Goal: Information Seeking & Learning: Learn about a topic

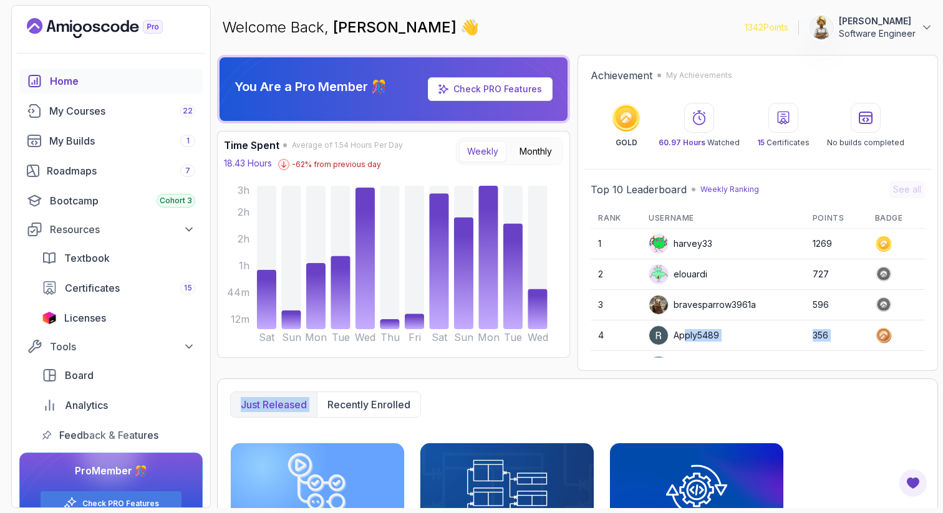
scroll to position [176, 0]
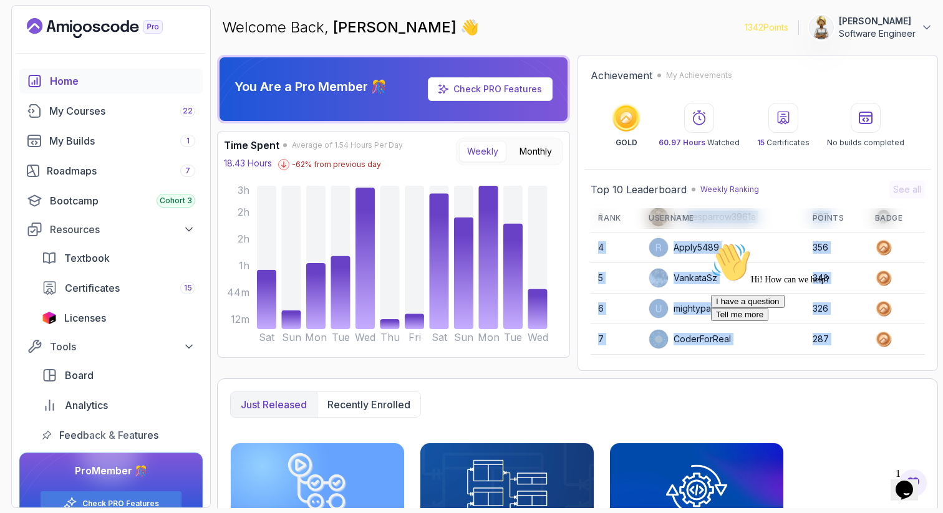
scroll to position [176, 0]
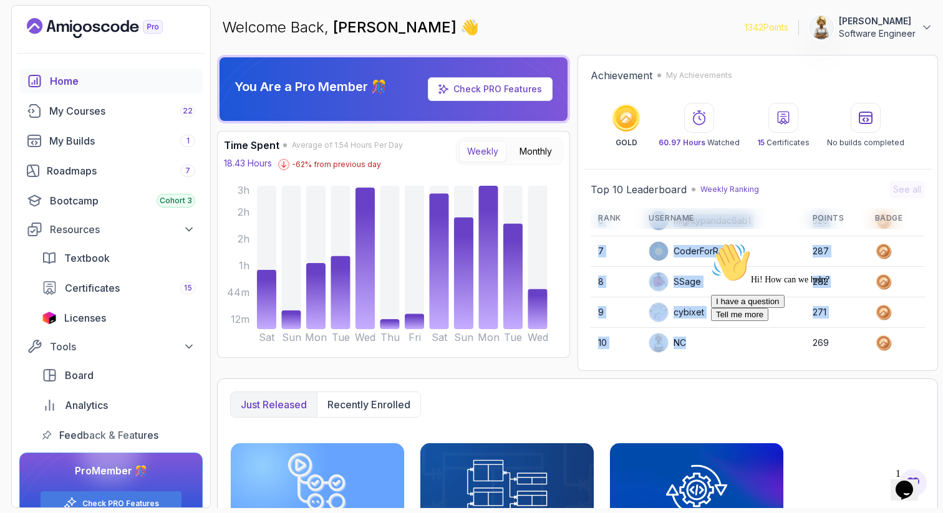
drag, startPoint x: 689, startPoint y: 309, endPoint x: 682, endPoint y: 356, distance: 46.6
click at [684, 357] on tbody "1 harvey33 1269 2 elouardi 676 3 bravesparrow3961a 597 4 Apply5489 356 5 Vankat…" at bounding box center [758, 206] width 334 height 306
click at [714, 277] on div "Hi! How can we help? I have a question Tell me more" at bounding box center [823, 282] width 225 height 79
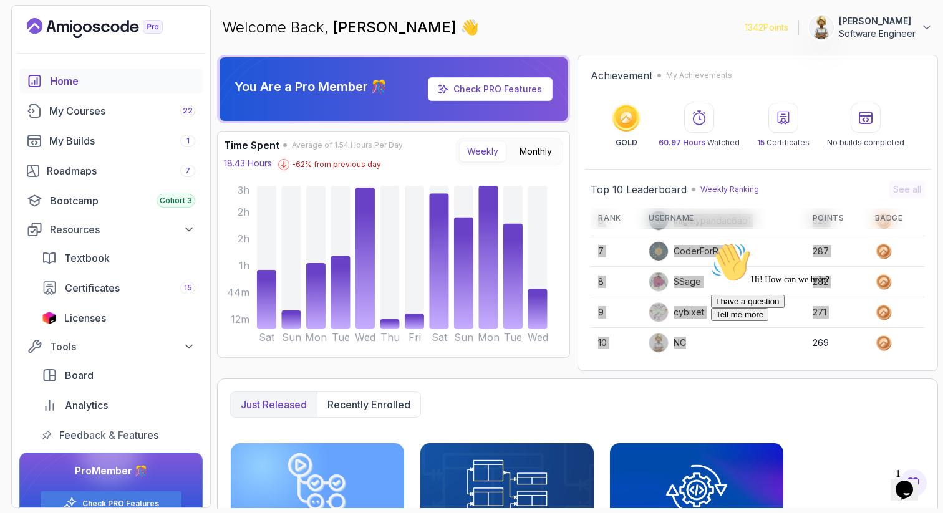
drag, startPoint x: 714, startPoint y: 277, endPoint x: 717, endPoint y: 211, distance: 65.6
click html "Hi! How can we help? I have a question Tell me more"
click at [722, 301] on div "Hi! How can we help? I have a question Tell me more" at bounding box center [823, 282] width 225 height 79
click at [704, 339] on td "NC" at bounding box center [722, 343] width 163 height 30
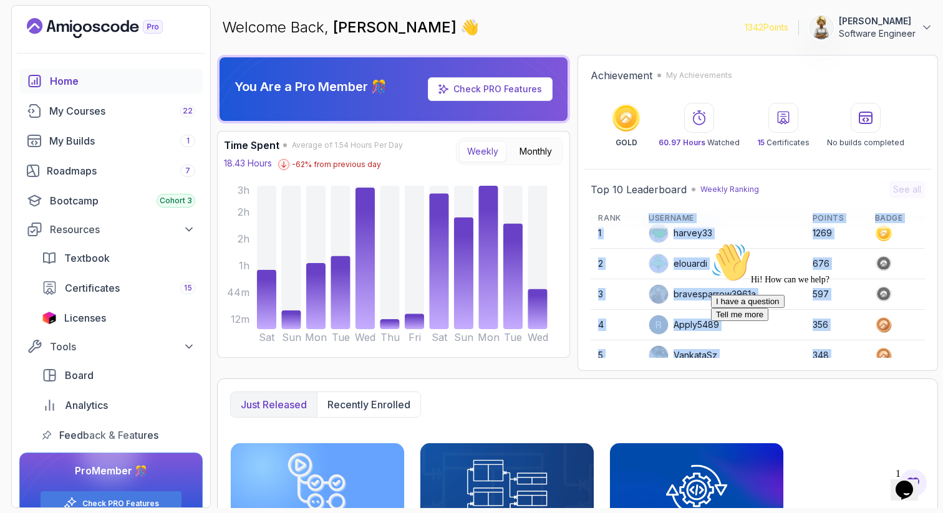
scroll to position [0, 0]
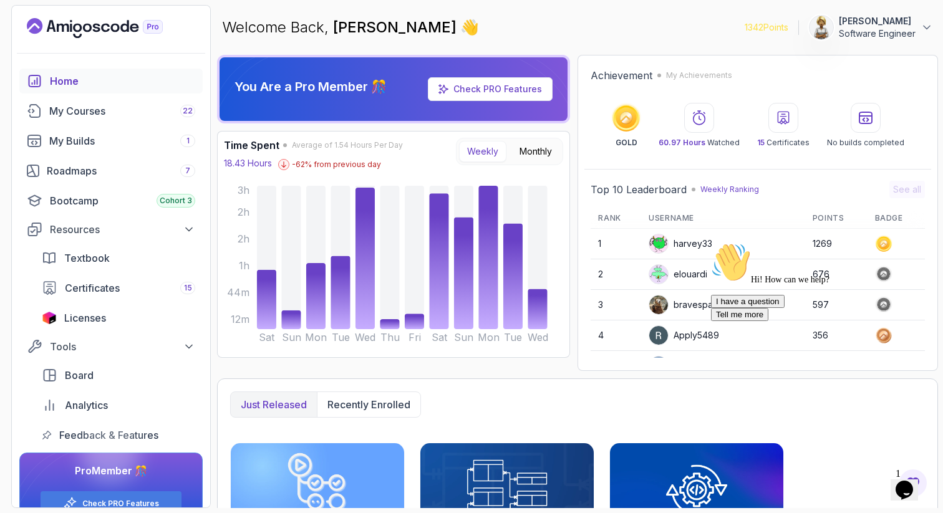
drag, startPoint x: 704, startPoint y: 339, endPoint x: 682, endPoint y: 349, distance: 24.8
click at [682, 351] on tbody "1 harvey33 1269 2 elouardi 676 3 bravesparrow3961a 597 4 Apply5489 356 5 Vankat…" at bounding box center [758, 382] width 334 height 306
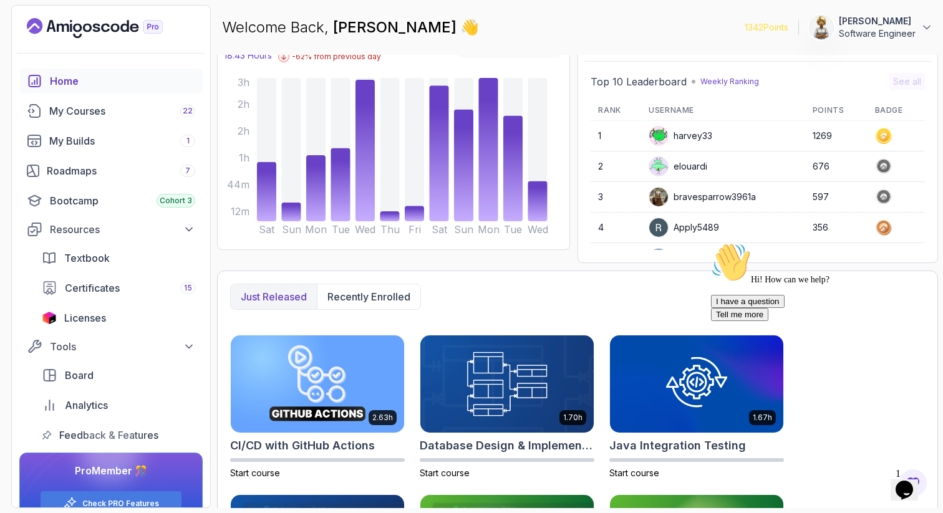
scroll to position [75, 0]
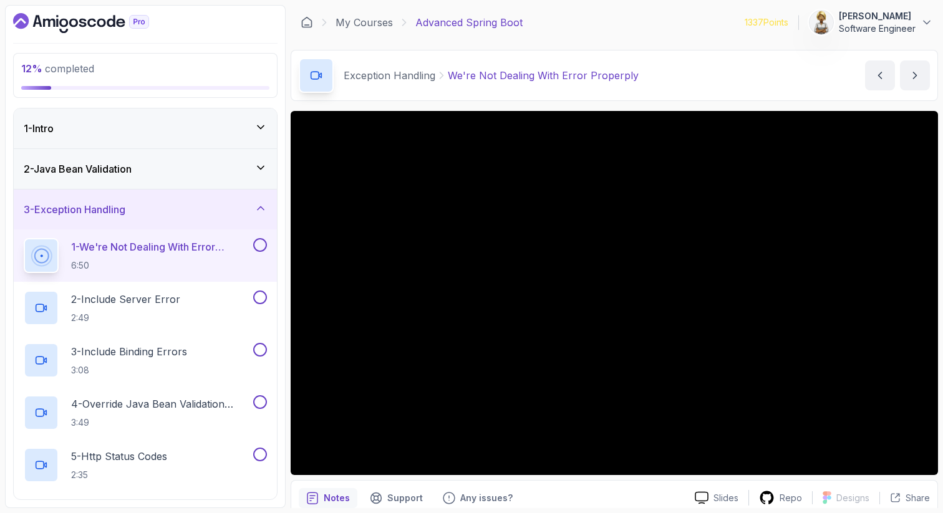
scroll to position [36, 0]
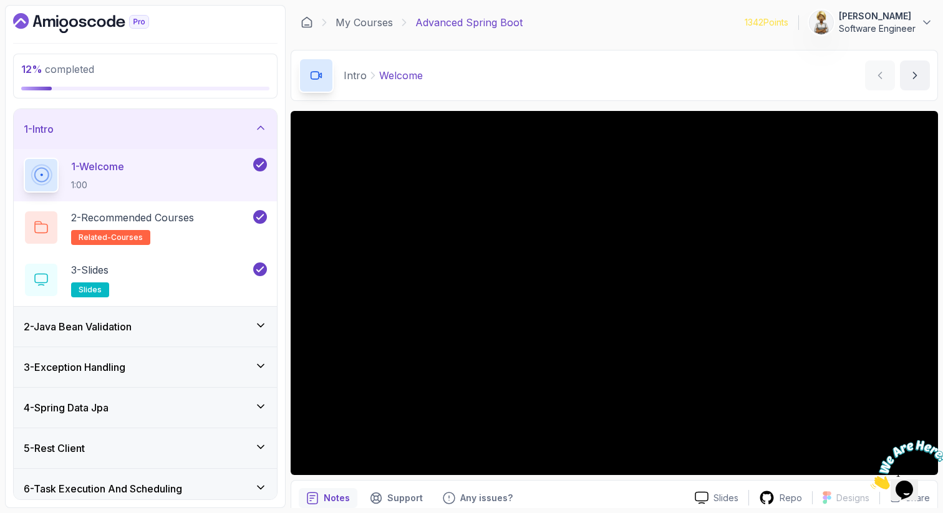
click at [174, 371] on div "3 - Exception Handling" at bounding box center [145, 367] width 243 height 15
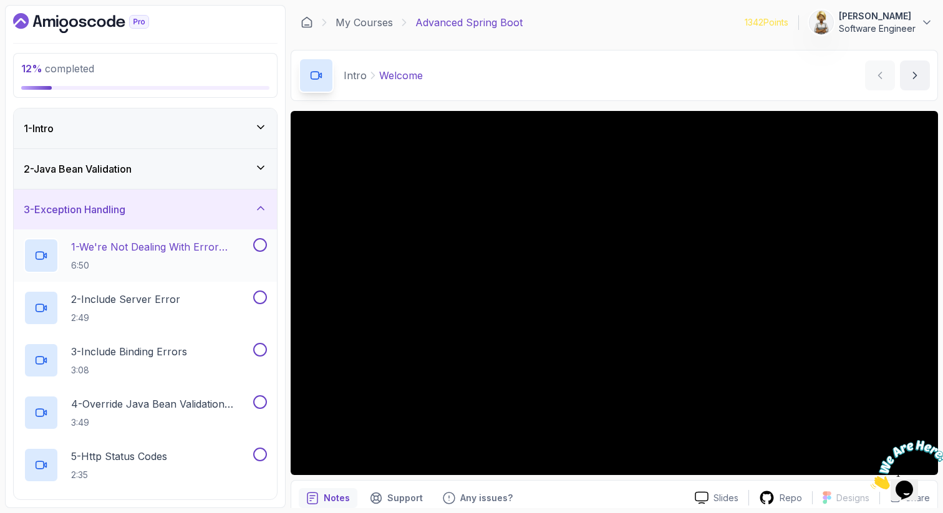
click at [168, 253] on p "1 - We're Not Dealing With Error Properply" at bounding box center [161, 247] width 180 height 15
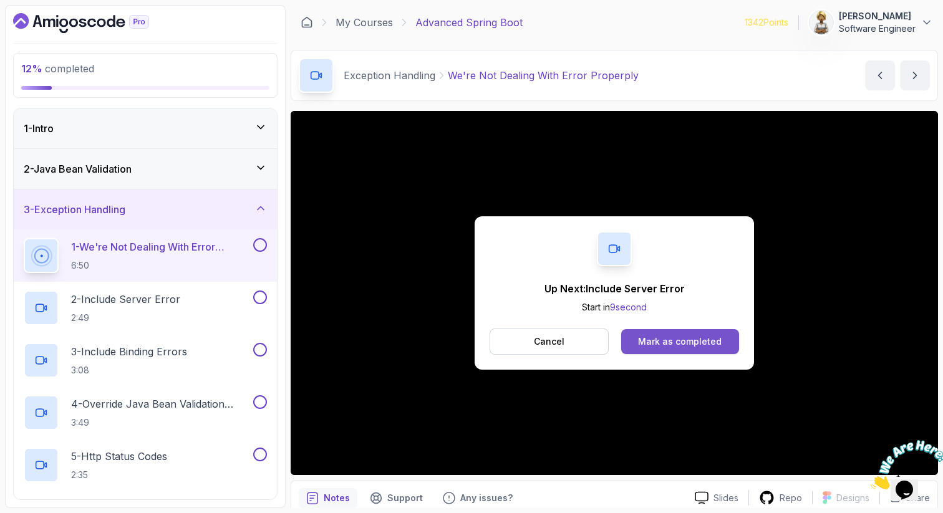
click at [654, 340] on div "Mark as completed" at bounding box center [680, 342] width 84 height 12
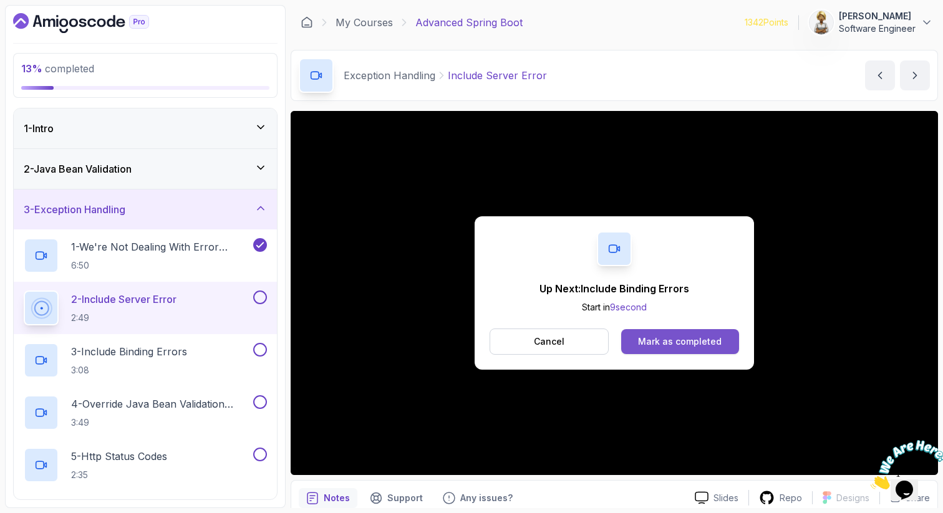
click at [649, 336] on div "Mark as completed" at bounding box center [680, 342] width 84 height 12
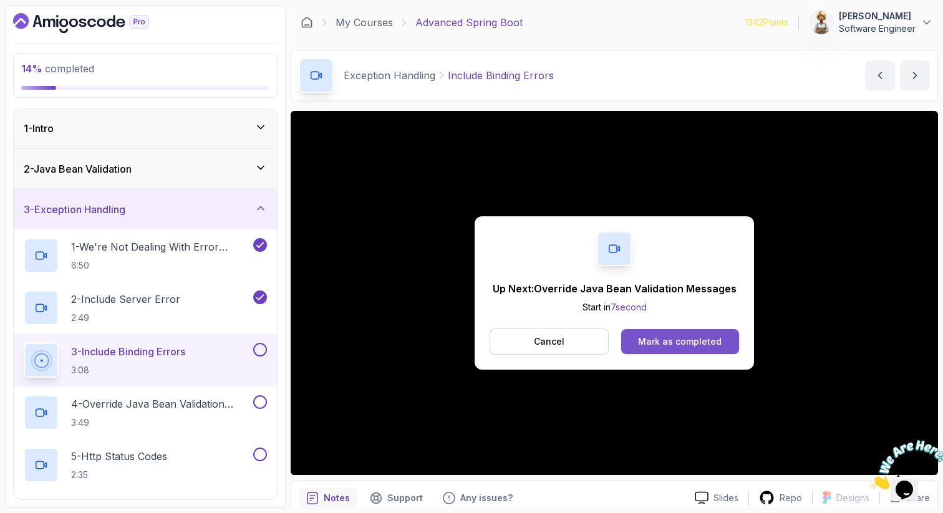
click at [677, 332] on button "Mark as completed" at bounding box center [680, 341] width 118 height 25
